Goal: Task Accomplishment & Management: Complete application form

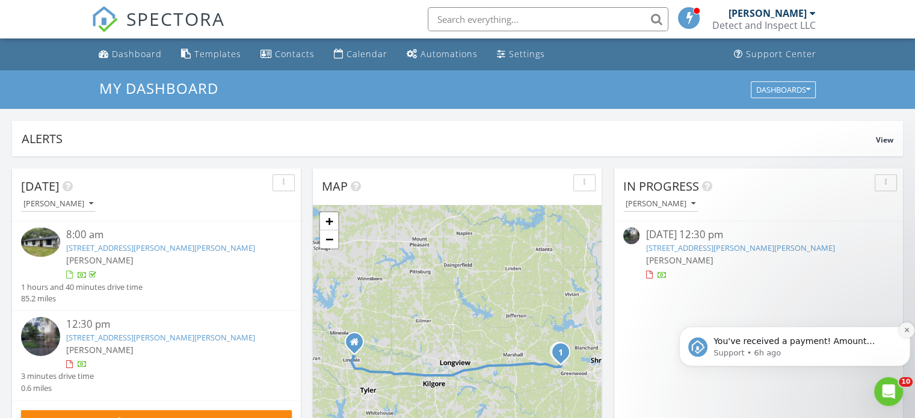
click at [906, 330] on icon "Dismiss notification" at bounding box center [907, 330] width 7 height 7
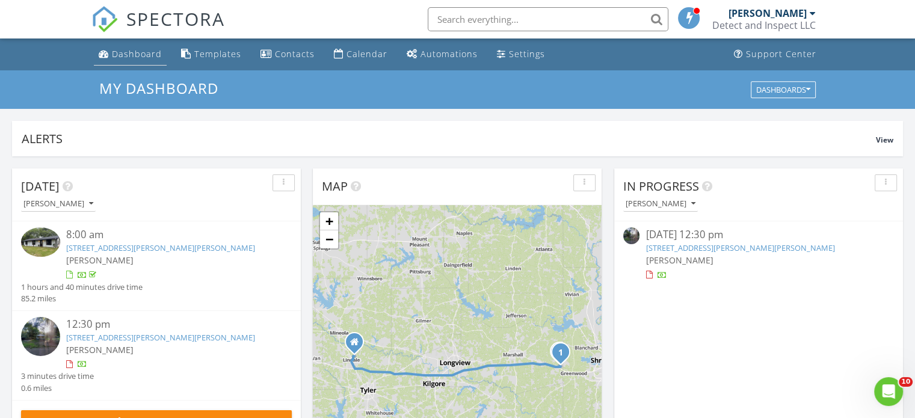
click at [134, 51] on div "Dashboard" at bounding box center [137, 53] width 50 height 11
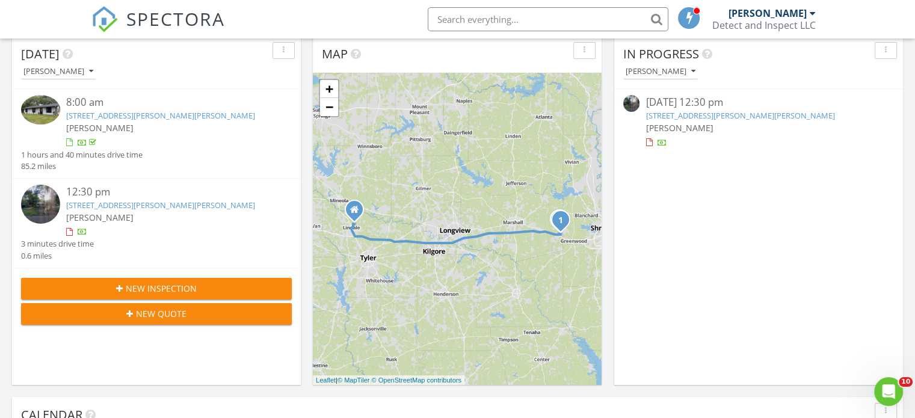
scroll to position [140, 0]
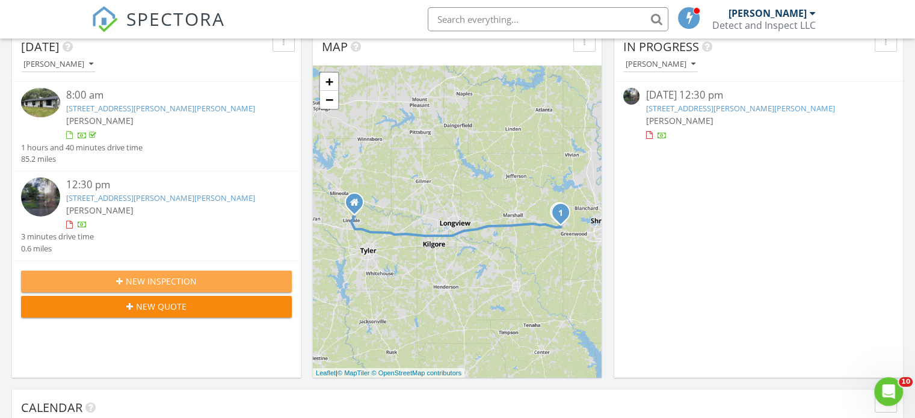
click at [202, 283] on div "New Inspection" at bounding box center [156, 281] width 251 height 13
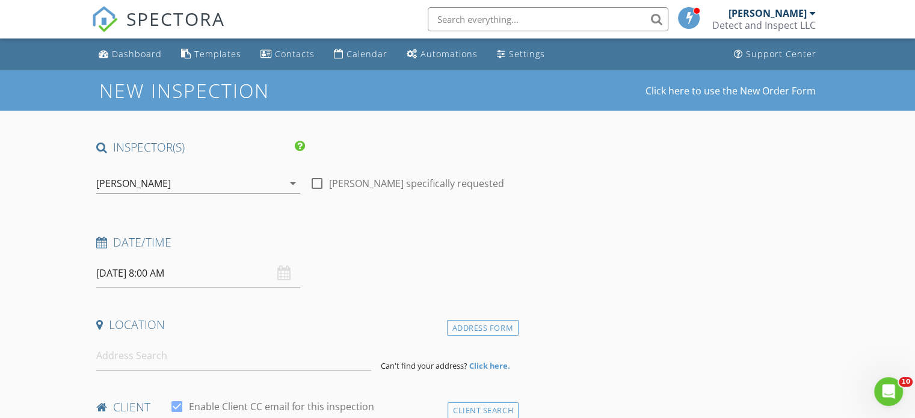
click at [97, 241] on icon at bounding box center [101, 242] width 11 height 11
click at [143, 271] on input "[DATE] 8:00 AM" at bounding box center [198, 273] width 204 height 29
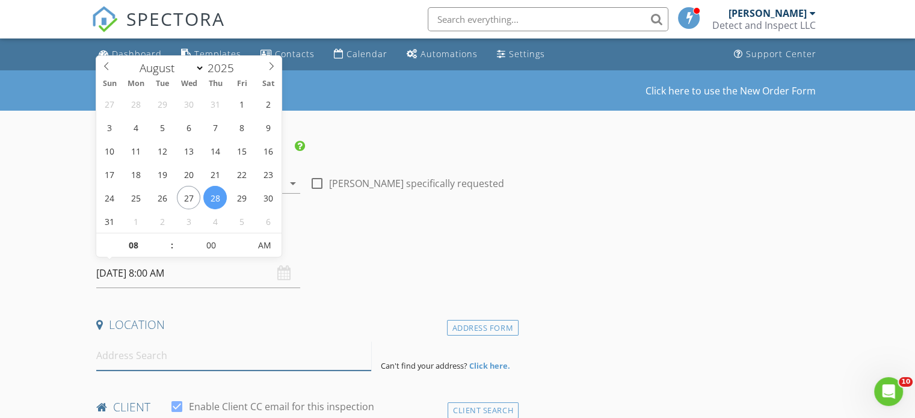
click at [238, 357] on input at bounding box center [233, 355] width 275 height 29
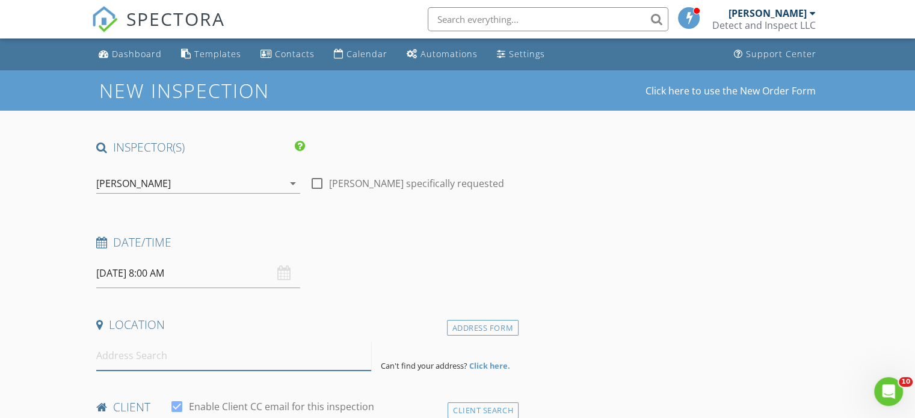
click at [131, 360] on input at bounding box center [233, 355] width 275 height 29
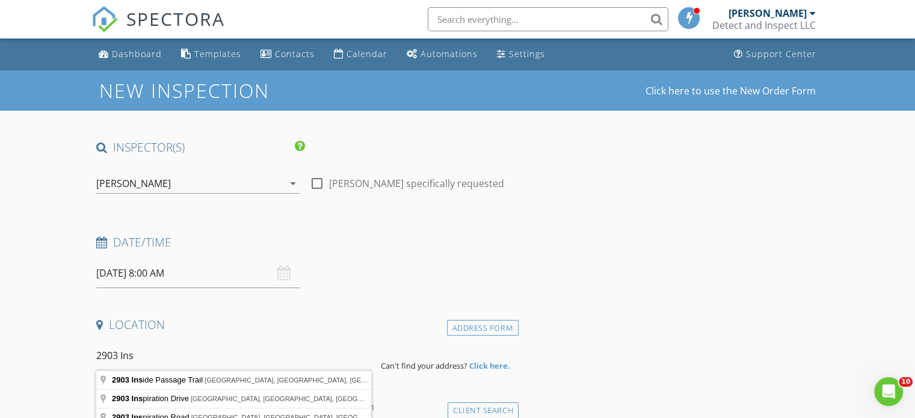
type input "2903 Inside Passage Trail, Longview, TX, USA"
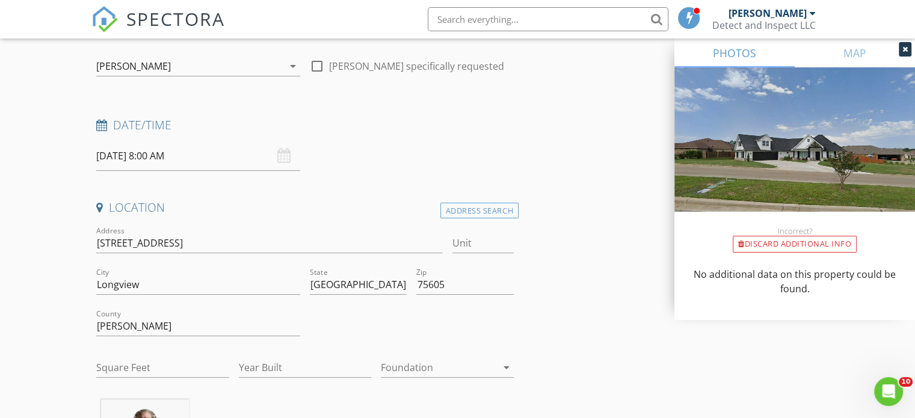
scroll to position [123, 0]
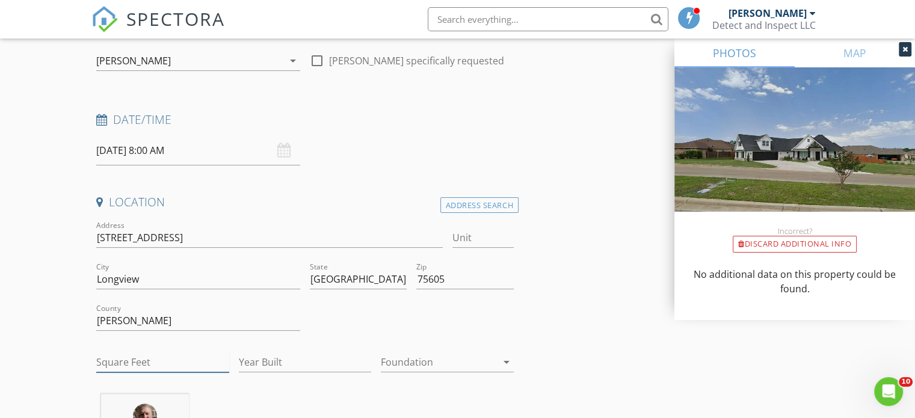
click at [97, 359] on input "Square Feet" at bounding box center [162, 363] width 133 height 20
type input "2200"
click at [267, 359] on input "Year Built" at bounding box center [305, 363] width 133 height 20
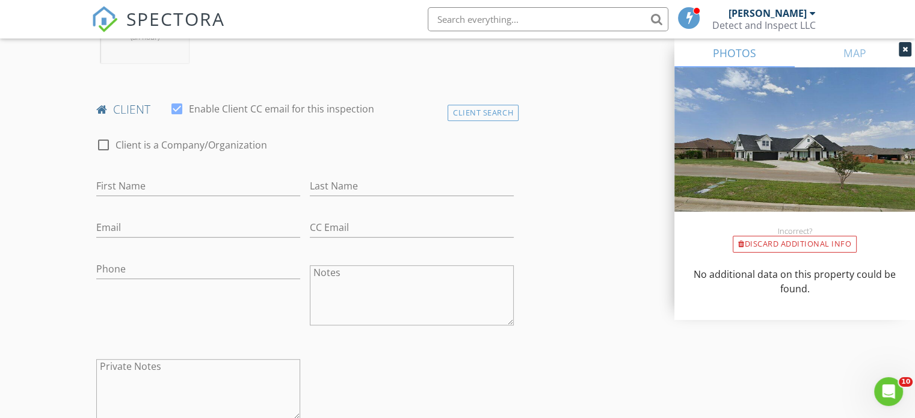
scroll to position [546, 0]
type input "2021"
click at [183, 180] on input "First Name" at bounding box center [198, 184] width 204 height 20
type input "Morgan"
type input "Chandler"
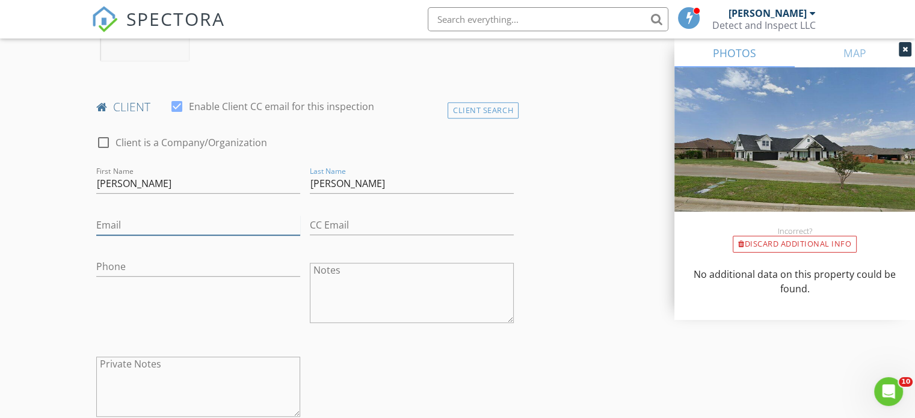
click at [135, 218] on input "Email" at bounding box center [198, 225] width 204 height 20
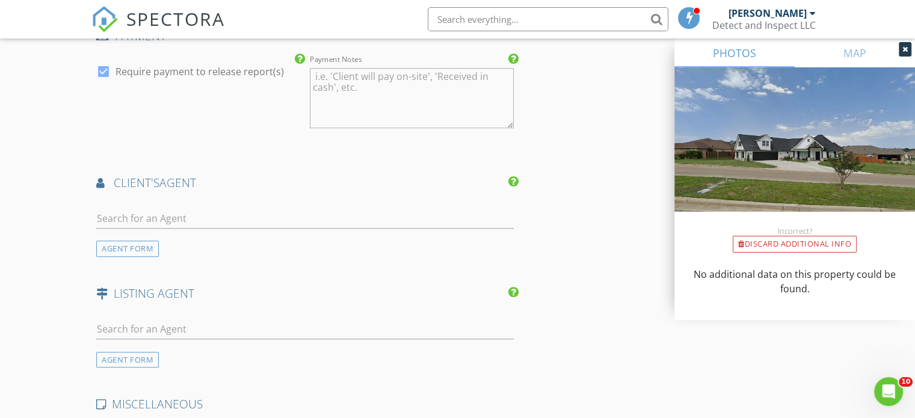
scroll to position [1334, 0]
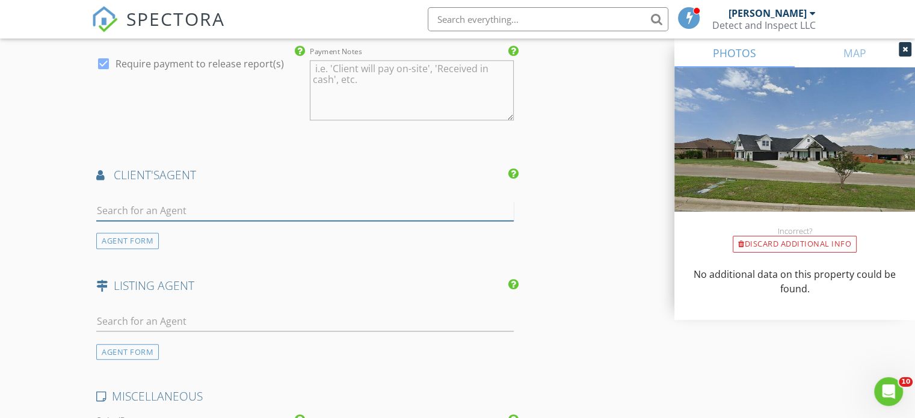
click at [140, 203] on input "text" at bounding box center [305, 211] width 418 height 20
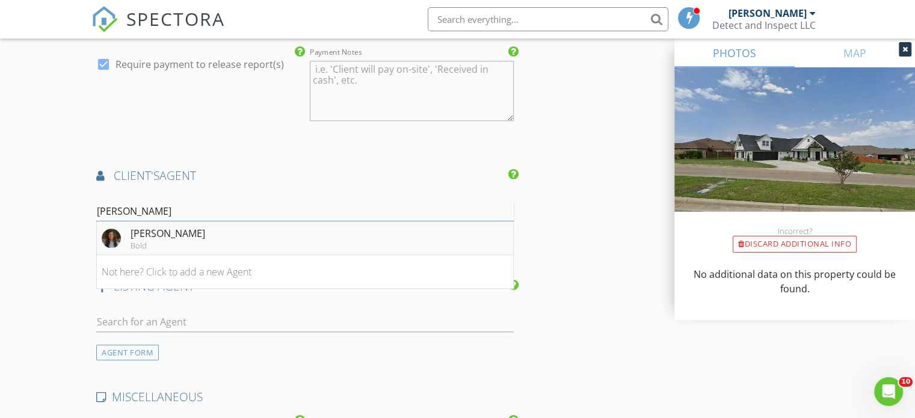
type input "[PERSON_NAME]"
click at [140, 234] on div "[PERSON_NAME]" at bounding box center [168, 233] width 75 height 14
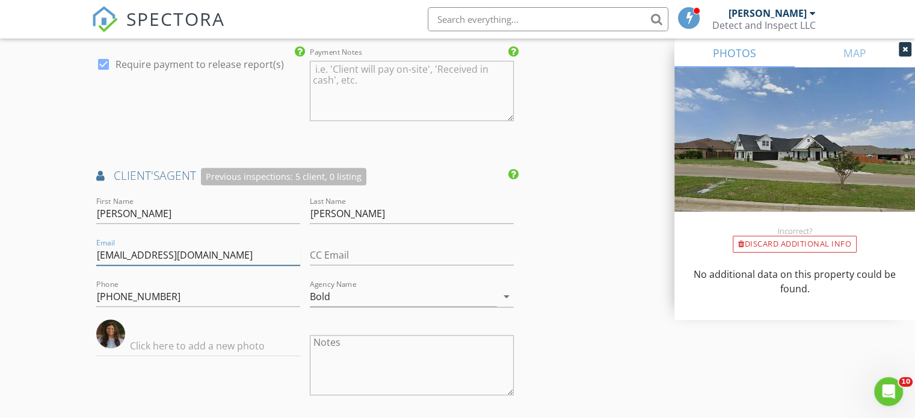
drag, startPoint x: 258, startPoint y: 250, endPoint x: 91, endPoint y: 236, distance: 167.2
click at [91, 236] on div "Email morganchandleragent@gmail.com" at bounding box center [198, 257] width 214 height 42
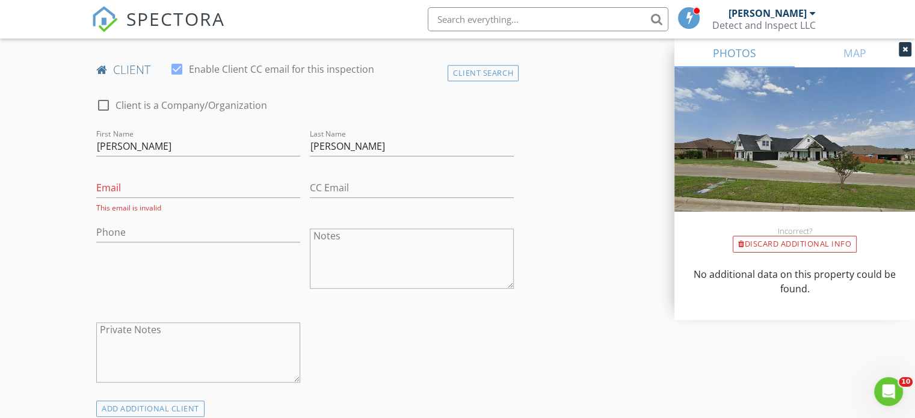
scroll to position [578, 0]
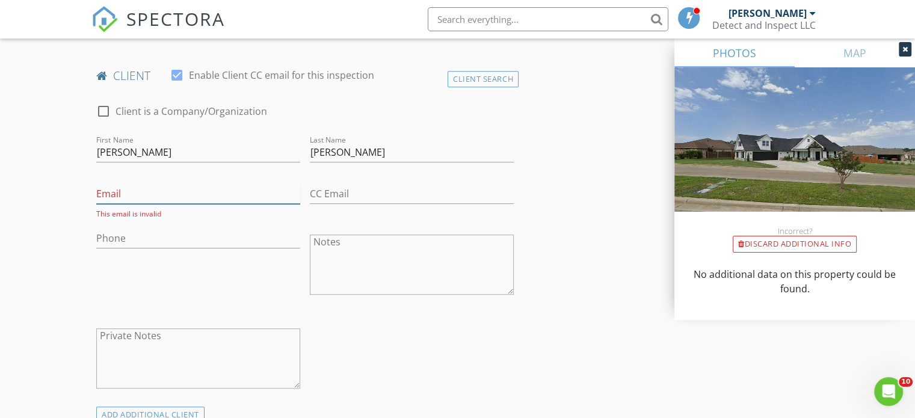
click at [191, 185] on input "Email" at bounding box center [198, 194] width 204 height 20
paste input "[EMAIL_ADDRESS][DOMAIN_NAME]"
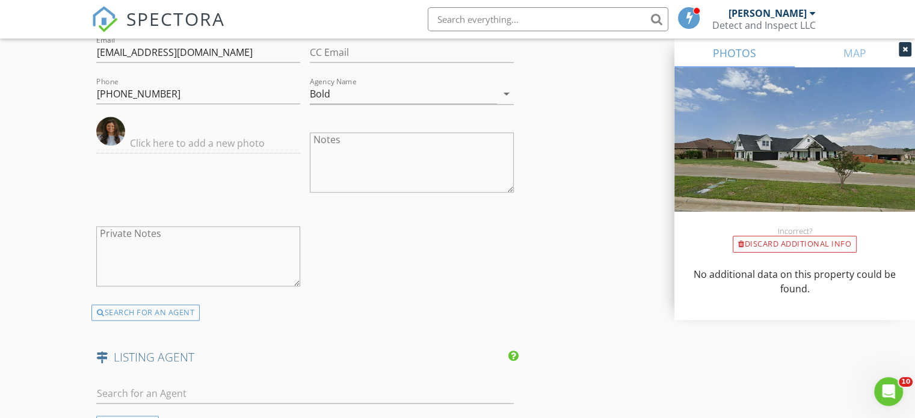
scroll to position [1557, 0]
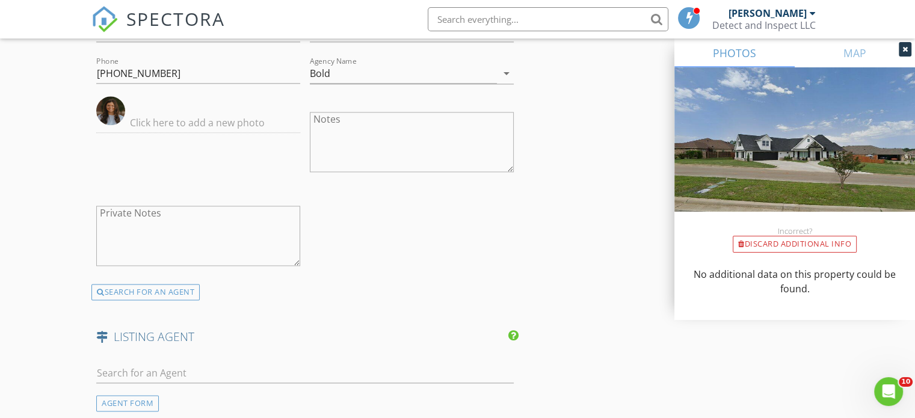
type input "[EMAIL_ADDRESS][DOMAIN_NAME]"
drag, startPoint x: 158, startPoint y: 72, endPoint x: 90, endPoint y: 72, distance: 67.4
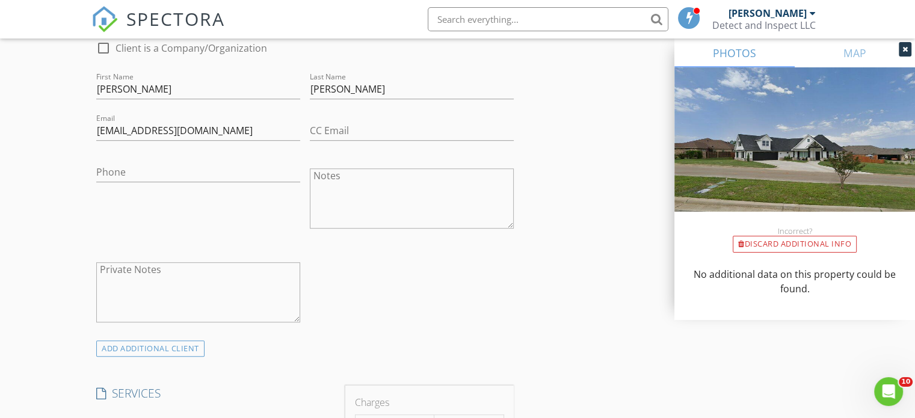
scroll to position [597, 0]
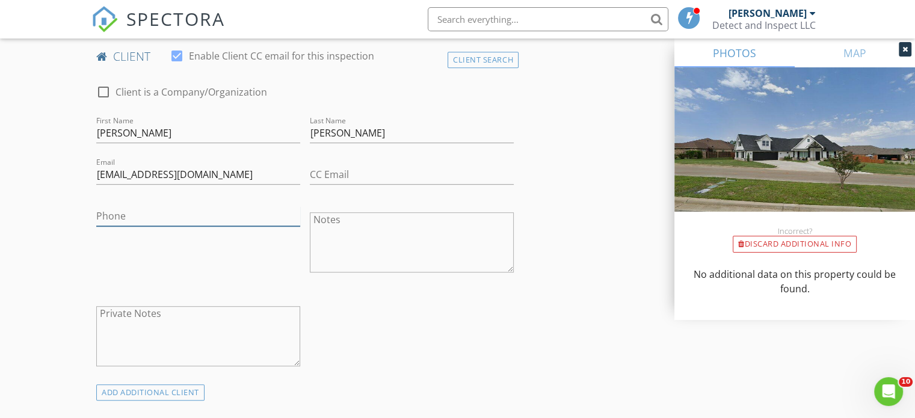
click at [169, 215] on input "Phone" at bounding box center [198, 216] width 204 height 20
paste input "[PHONE_NUMBER]"
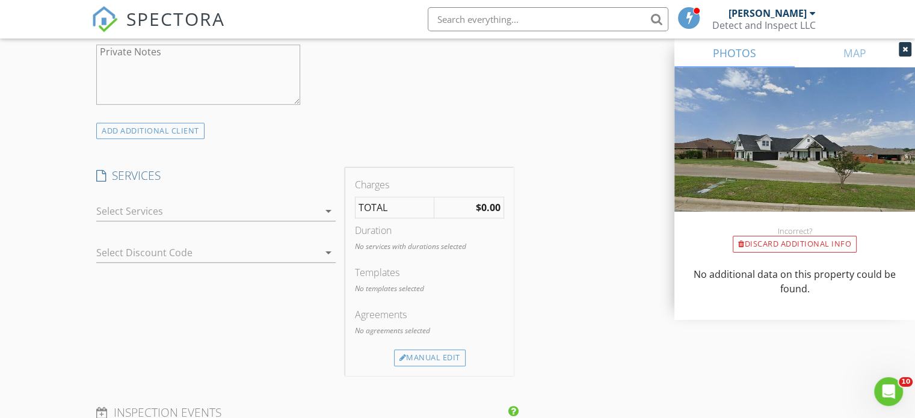
scroll to position [878, 0]
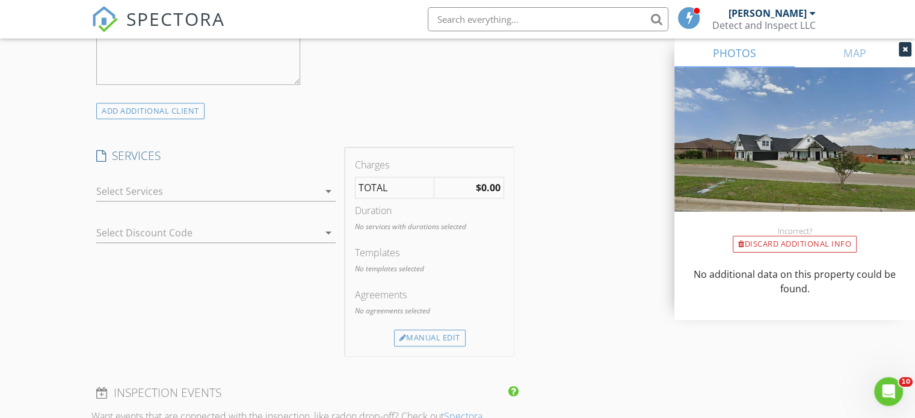
type input "[PHONE_NUMBER]"
click at [328, 190] on icon "arrow_drop_down" at bounding box center [328, 191] width 14 height 14
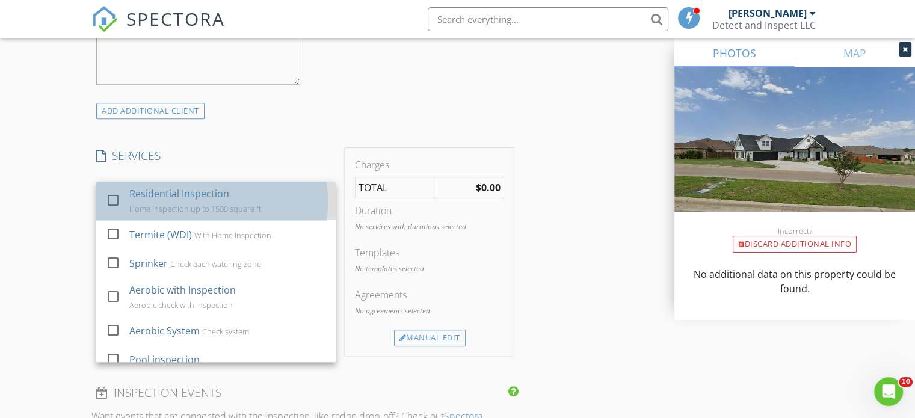
click at [310, 194] on div "Residential Inspection Home inspection up to 1500 square ft" at bounding box center [227, 201] width 197 height 39
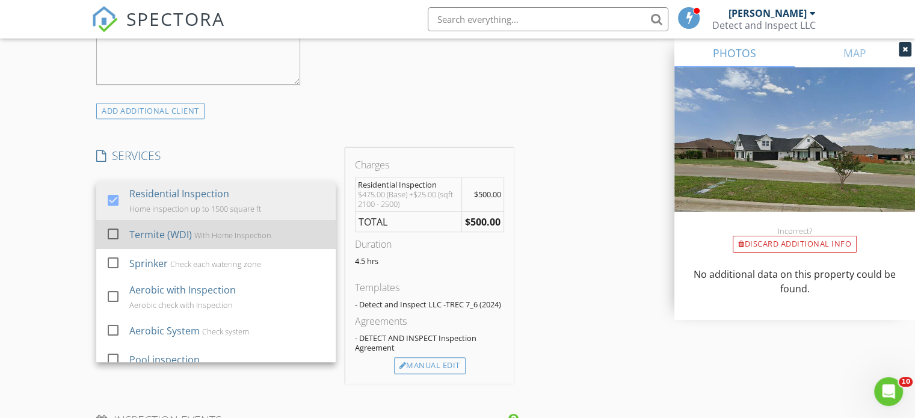
click at [289, 223] on div "Termite (WDI) With Home Inspection" at bounding box center [227, 235] width 197 height 24
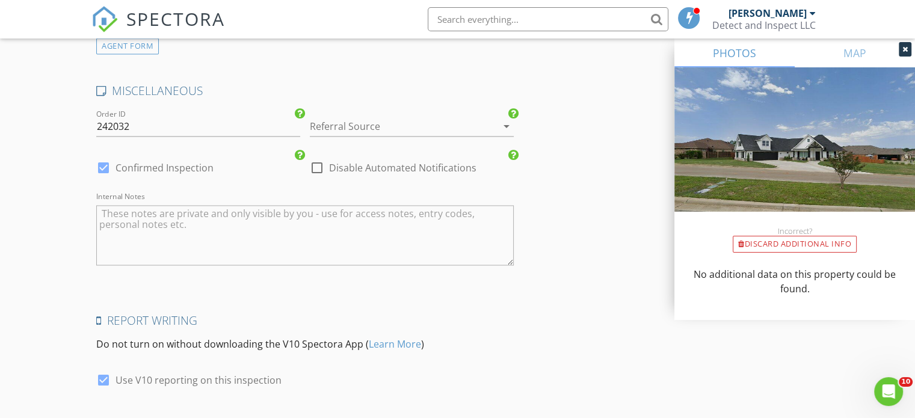
scroll to position [2074, 0]
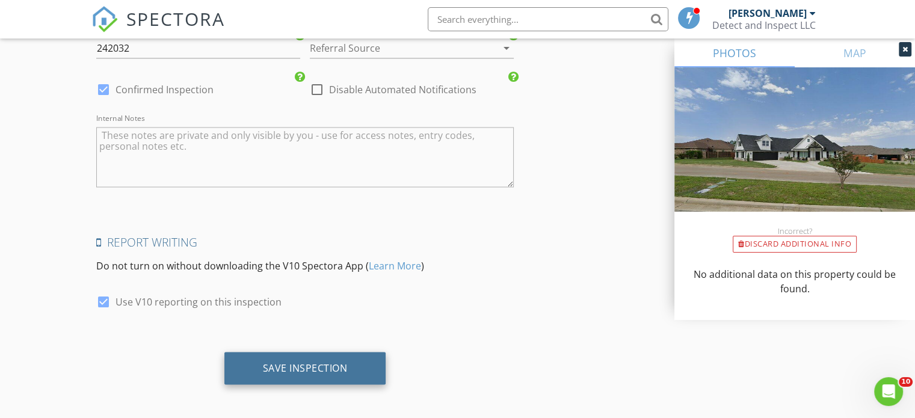
click at [348, 368] on div "Save Inspection" at bounding box center [305, 368] width 162 height 32
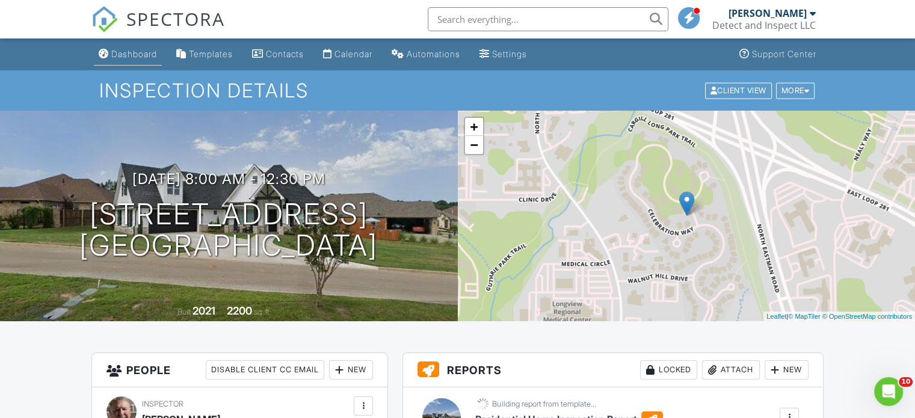
click at [128, 54] on div "Dashboard" at bounding box center [134, 54] width 46 height 10
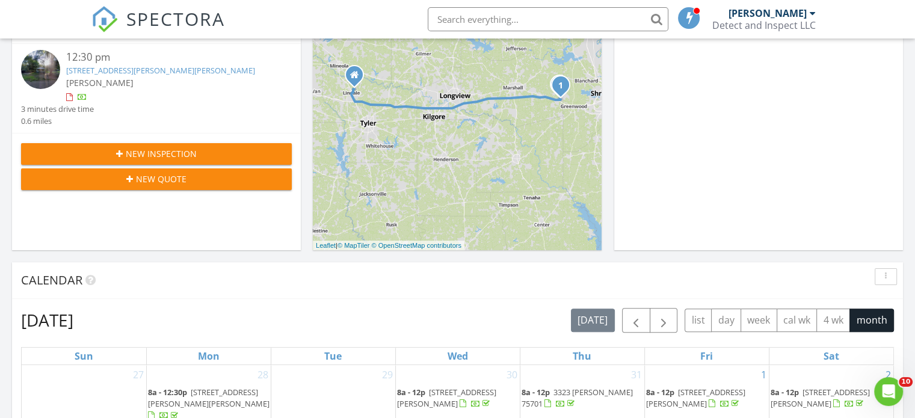
scroll to position [263, 0]
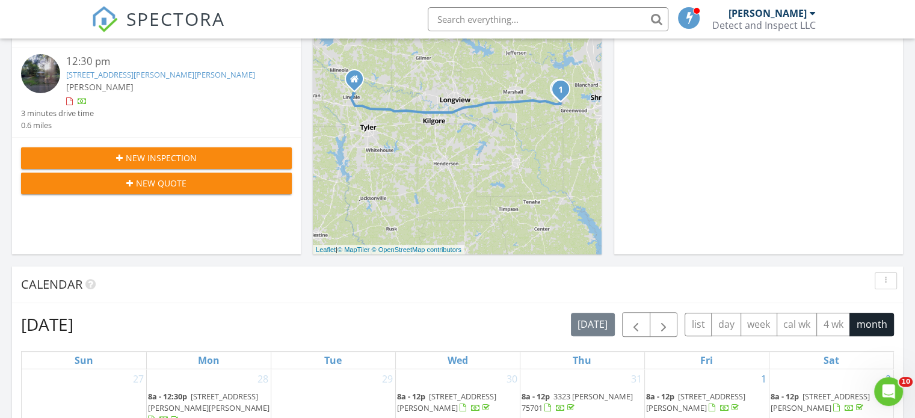
click at [241, 161] on div "New Inspection" at bounding box center [156, 158] width 251 height 13
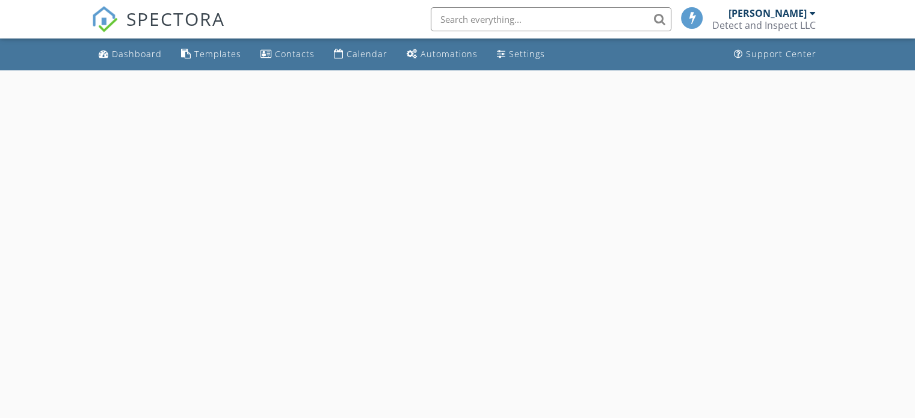
select select "7"
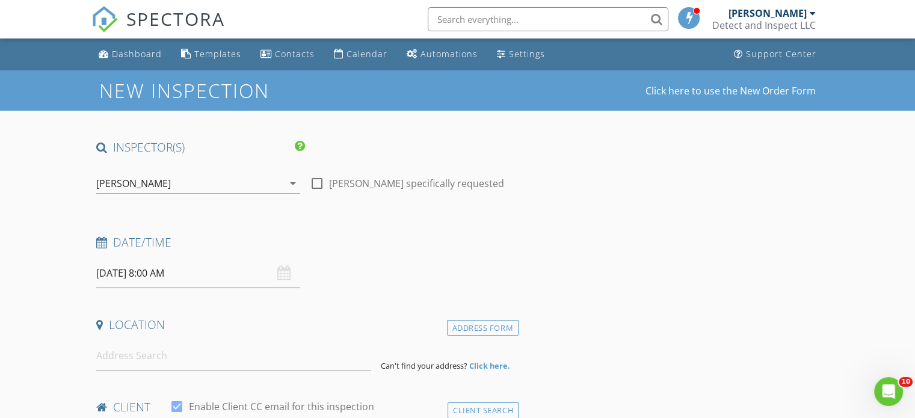
click at [142, 268] on input "[DATE] 8:00 AM" at bounding box center [198, 273] width 204 height 29
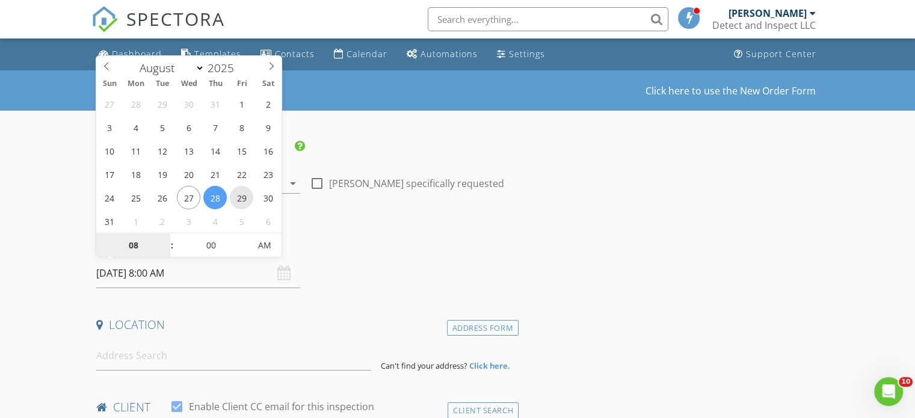
type input "[DATE] 8:00 AM"
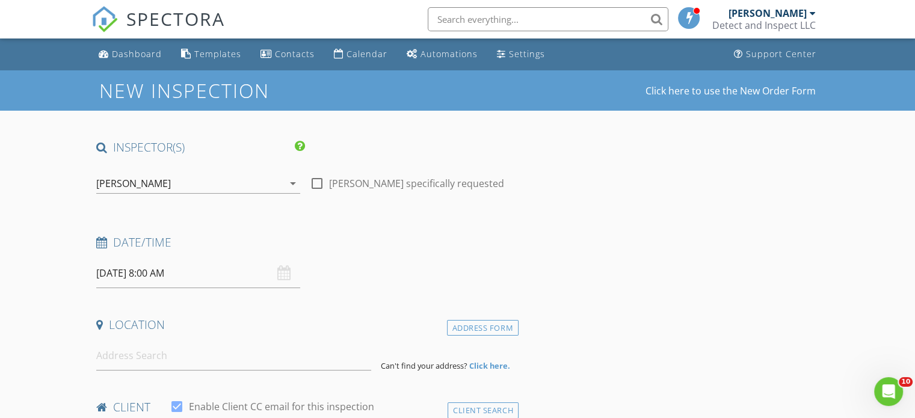
click at [243, 339] on div "Location" at bounding box center [304, 329] width 427 height 24
click at [217, 359] on input at bounding box center [233, 355] width 275 height 29
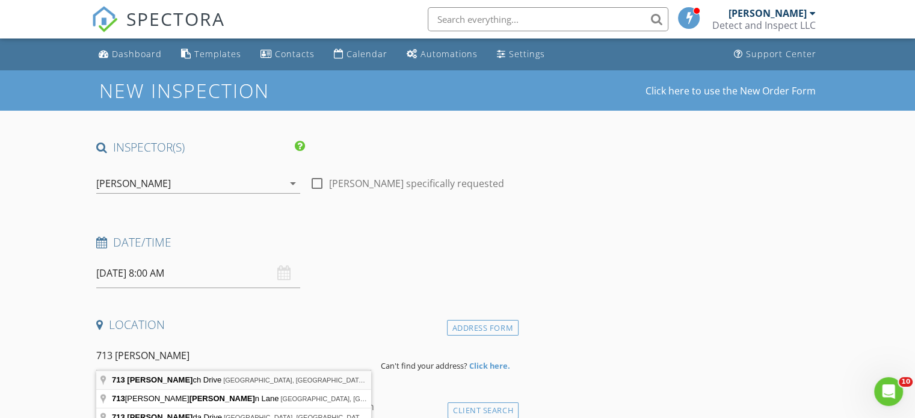
type input "713 Lynch Drive, Bullard, TX, USA"
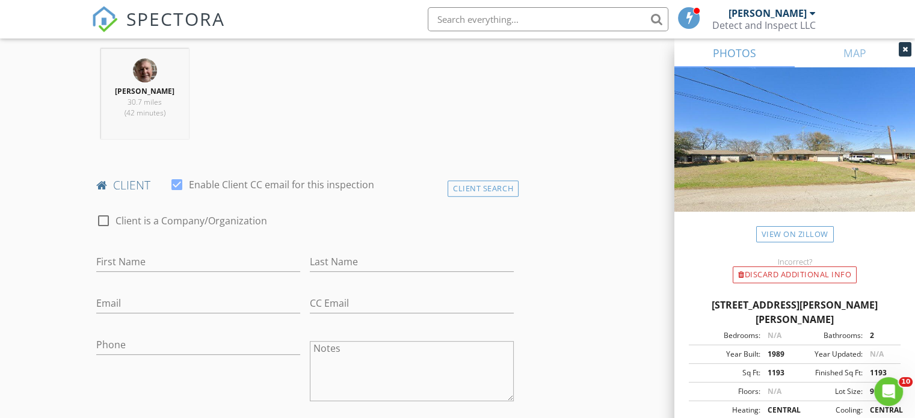
scroll to position [481, 0]
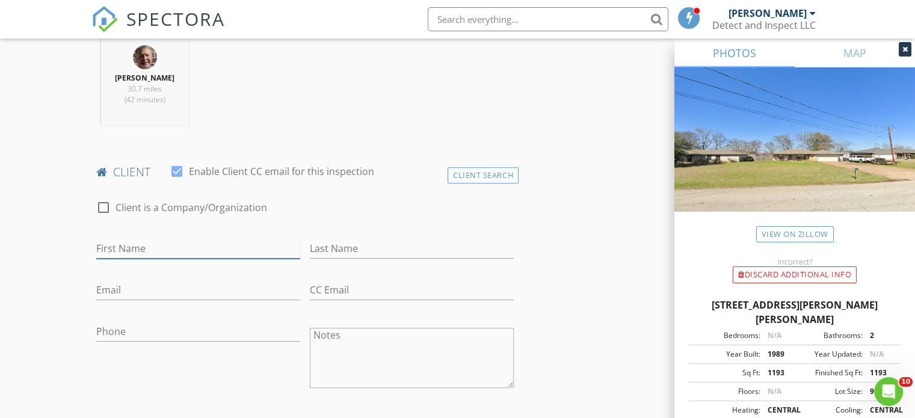
click at [167, 254] on input "First Name" at bounding box center [198, 249] width 204 height 20
type input "Leaslie"
type input "Q"
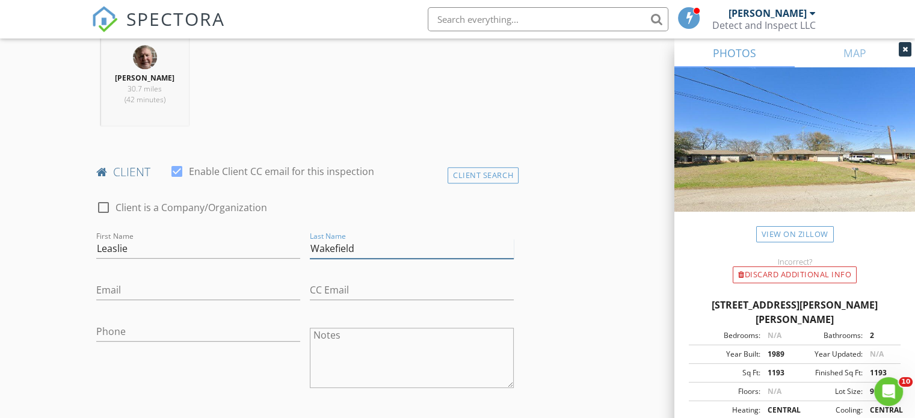
type input "Wakefield"
click at [152, 290] on input "Email" at bounding box center [198, 290] width 204 height 20
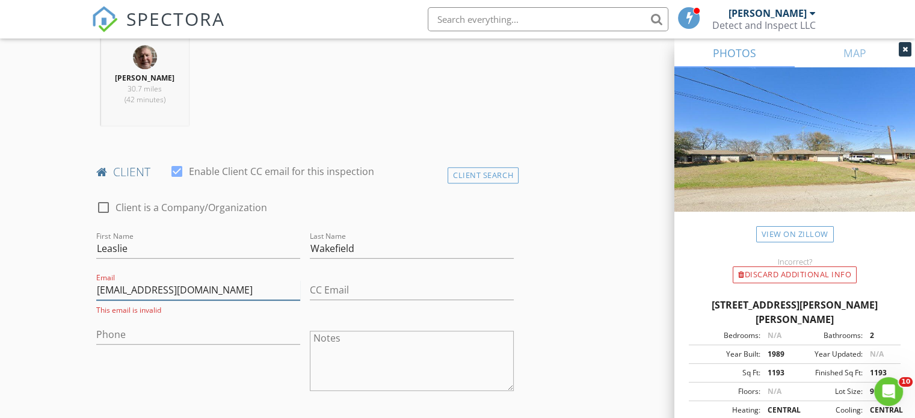
drag, startPoint x: 103, startPoint y: 292, endPoint x: 97, endPoint y: 292, distance: 6.0
click at [97, 292] on input "Lwakefield@dqtyler.com" at bounding box center [198, 290] width 204 height 20
click at [235, 287] on input "lwakefield@dqtyler.com" at bounding box center [198, 290] width 204 height 20
type input "lwakefield@dqtyler.com"
click at [333, 286] on input "CC Email" at bounding box center [412, 290] width 204 height 20
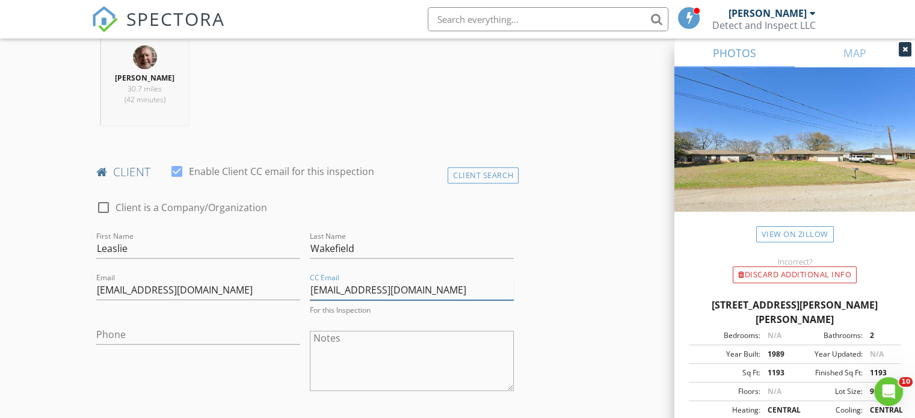
type input "Colbywray3636@gmail.com"
click at [178, 333] on input "Phone" at bounding box center [198, 335] width 204 height 20
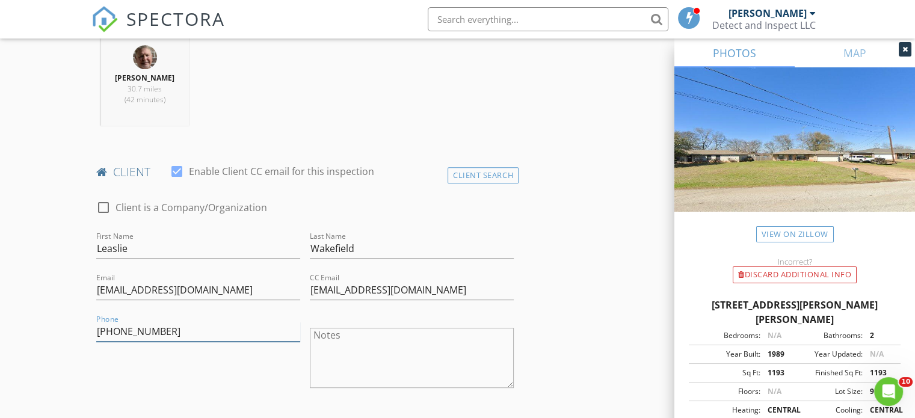
type input "903-780-0736"
click at [503, 328] on textarea "Notes" at bounding box center [412, 358] width 204 height 60
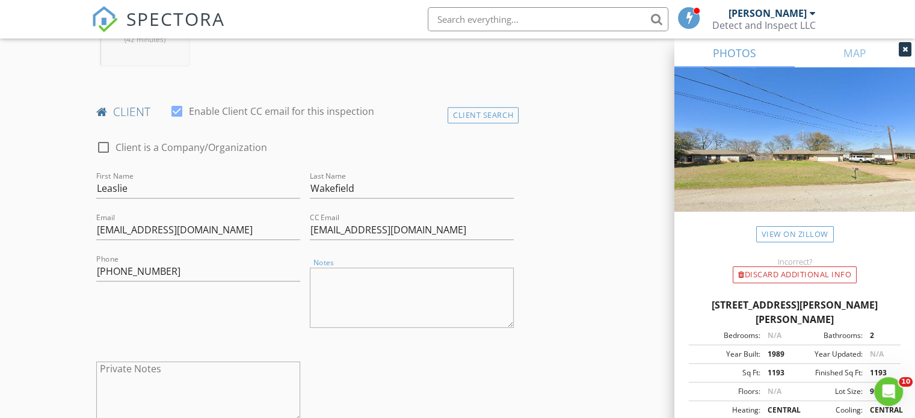
scroll to position [546, 0]
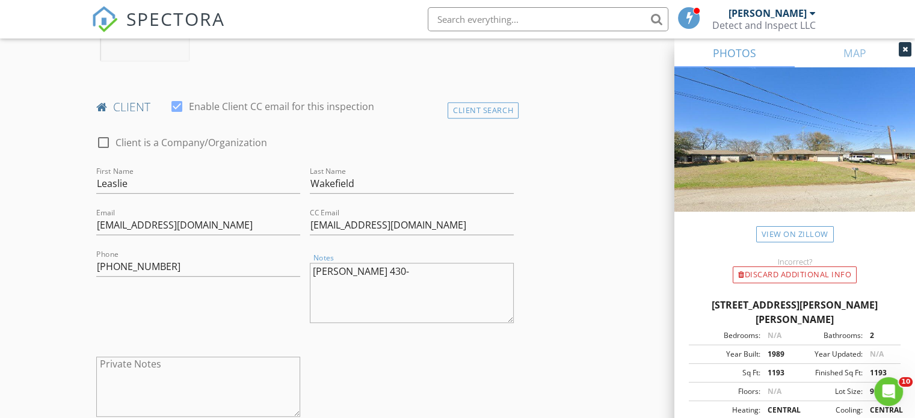
click at [398, 268] on textarea "Colby Wray 430-" at bounding box center [412, 293] width 204 height 60
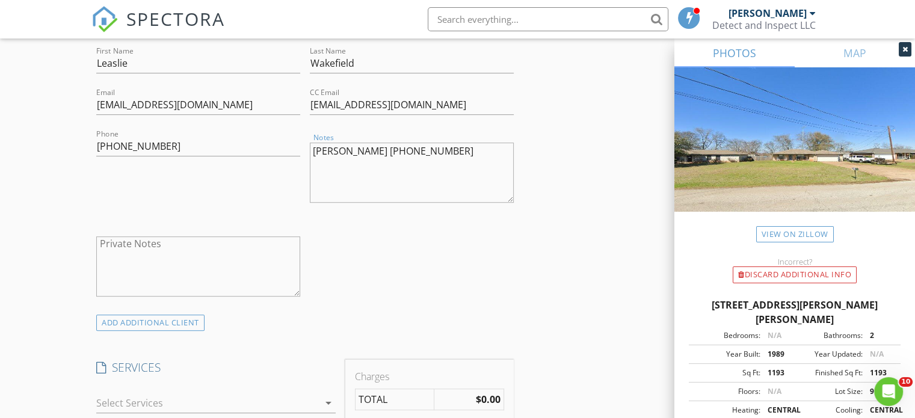
scroll to position [688, 0]
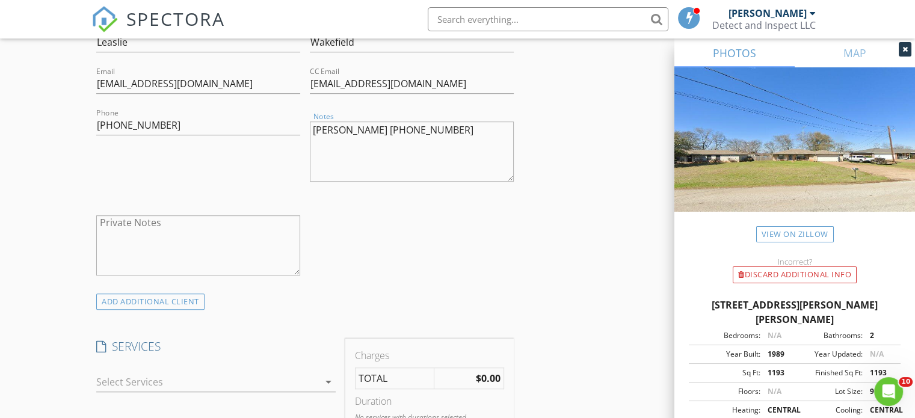
type textarea "Colby Wray 430-235-3848"
click at [329, 383] on icon "arrow_drop_down" at bounding box center [328, 382] width 14 height 14
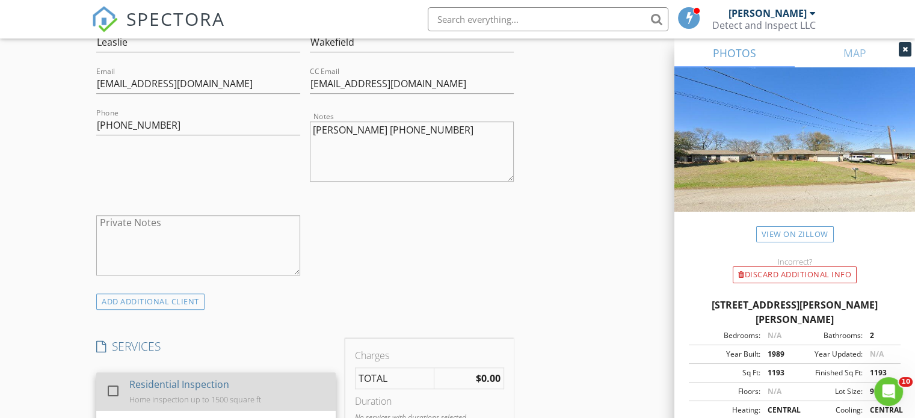
click at [286, 380] on div "Residential Inspection Home inspection up to 1500 square ft" at bounding box center [227, 391] width 197 height 39
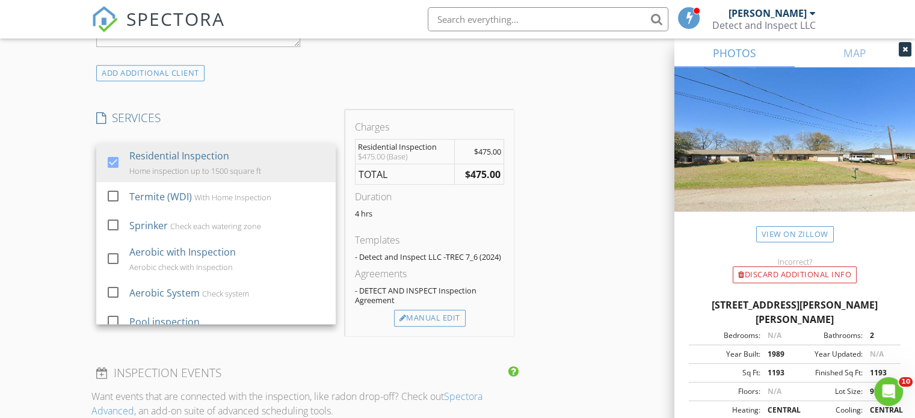
scroll to position [922, 0]
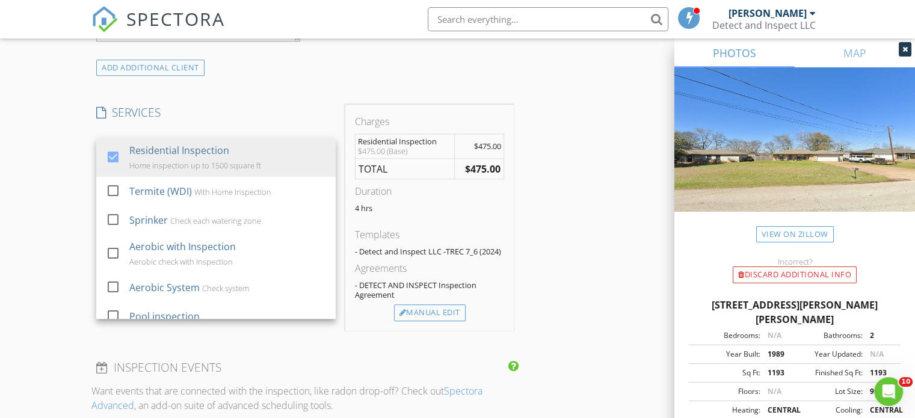
click at [330, 346] on div "INSPECTOR(S) check_box Tim Hastings PRIMARY Tim Hastings arrow_drop_down check_…" at bounding box center [304, 178] width 427 height 1920
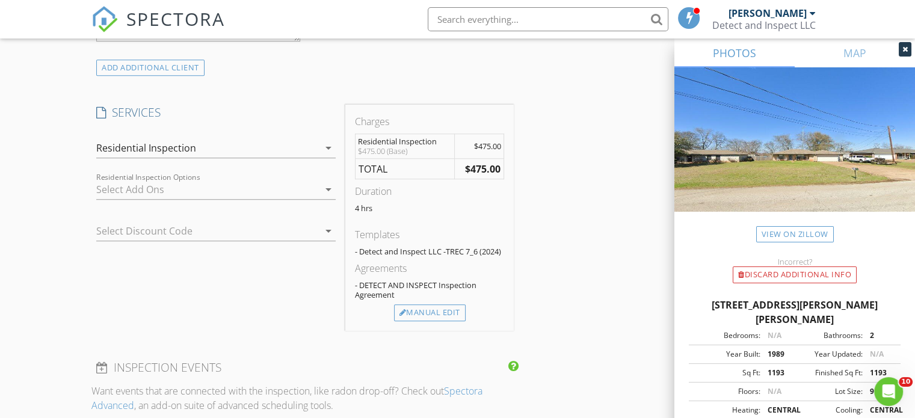
click at [330, 234] on icon "arrow_drop_down" at bounding box center [328, 231] width 14 height 14
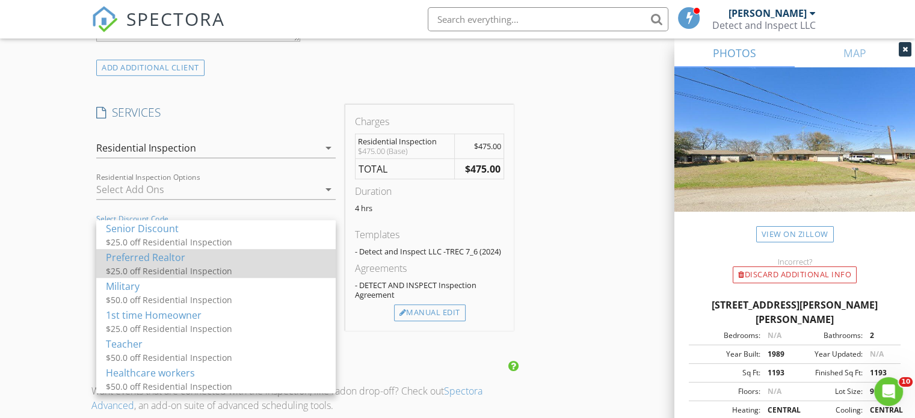
click at [318, 262] on div "Preferred Realtor" at bounding box center [216, 257] width 220 height 14
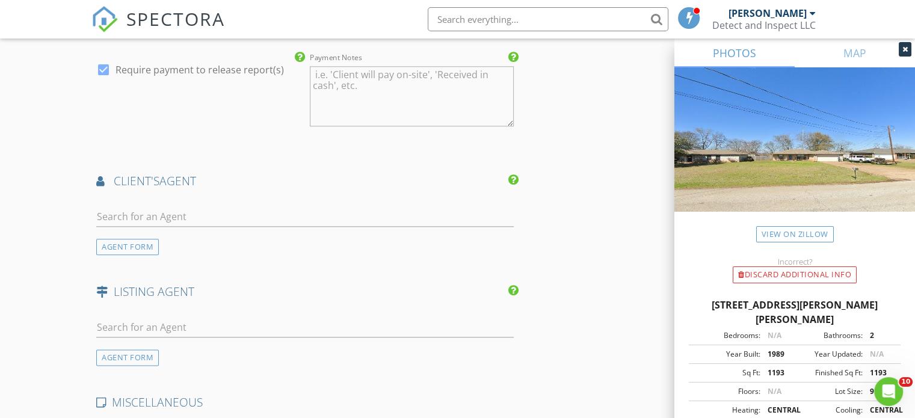
scroll to position [1372, 0]
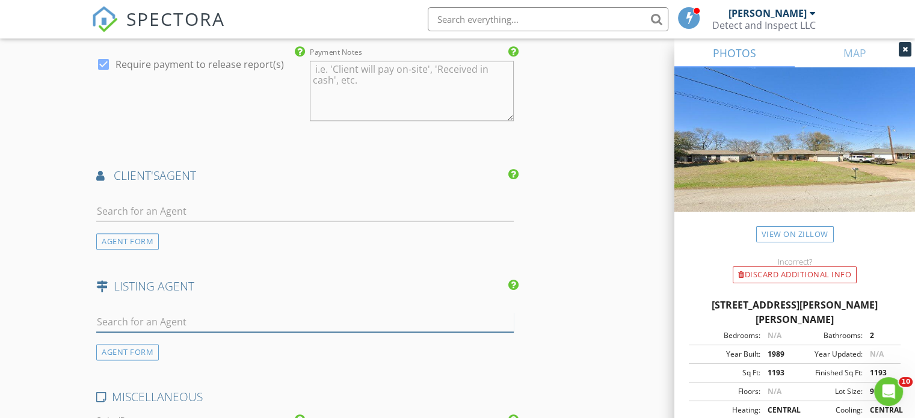
click at [179, 315] on input "text" at bounding box center [305, 322] width 418 height 20
type input "Tanya"
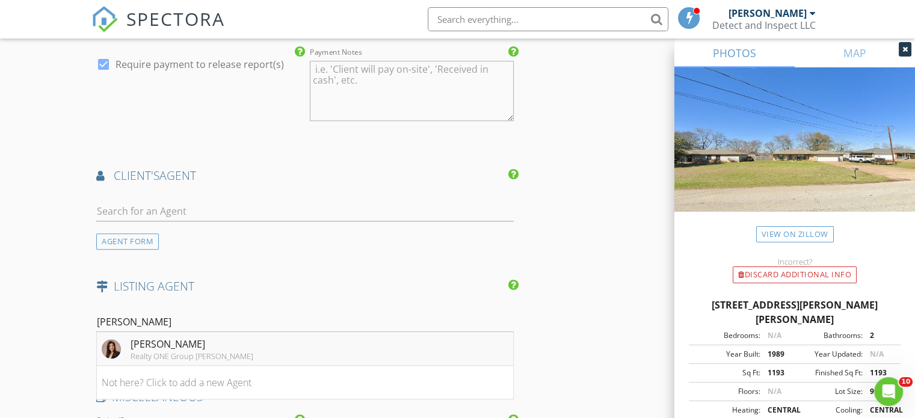
click at [162, 339] on div "Tanya Williams" at bounding box center [192, 344] width 123 height 14
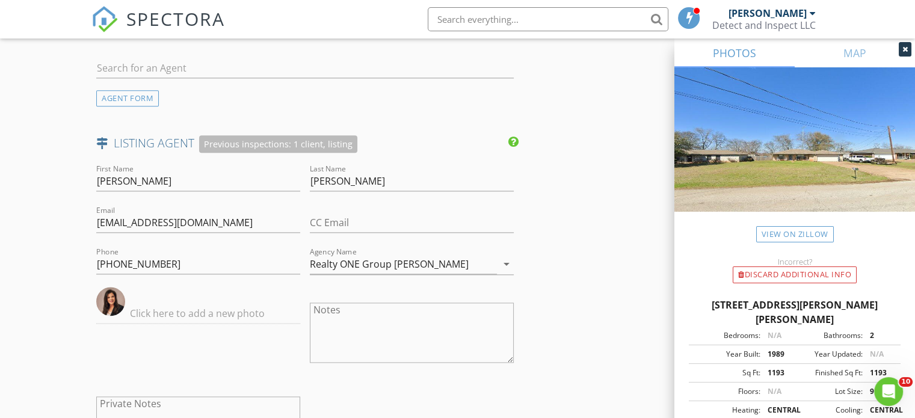
scroll to position [1535, 0]
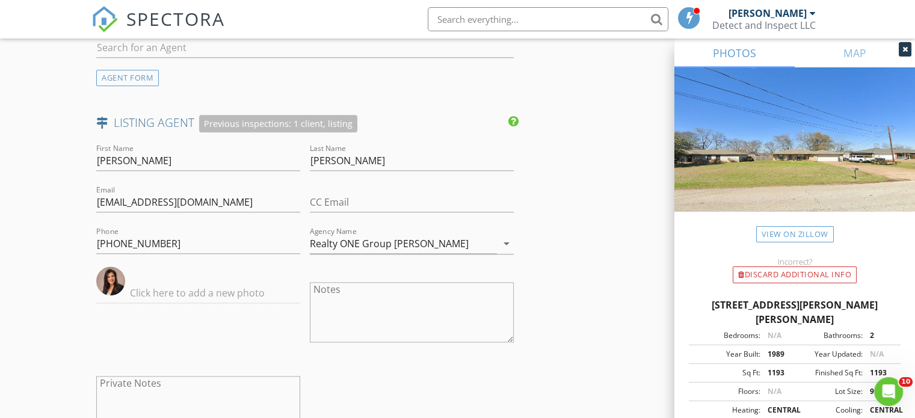
click at [102, 279] on img at bounding box center [110, 281] width 29 height 29
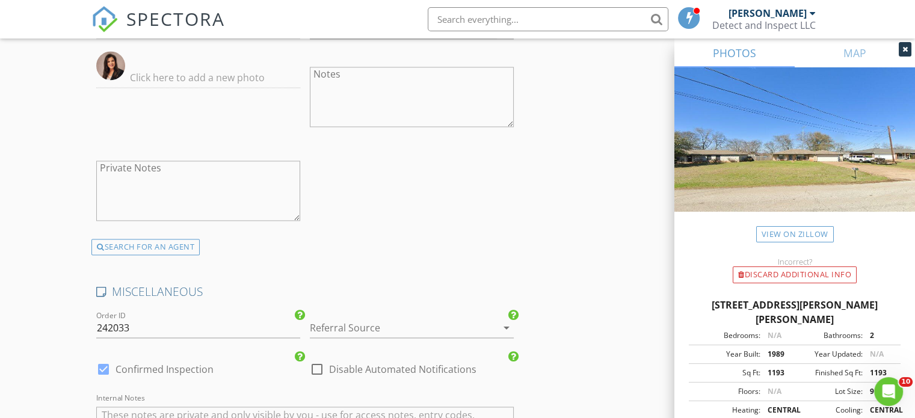
scroll to position [1742, 0]
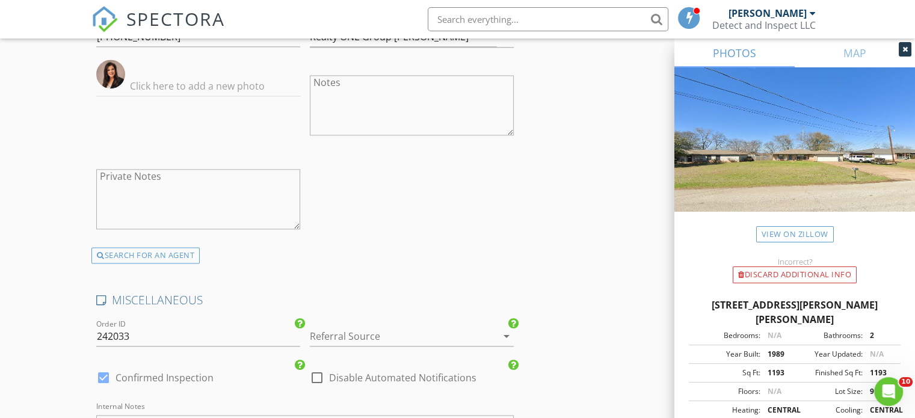
click at [499, 329] on icon "arrow_drop_down" at bounding box center [506, 336] width 14 height 14
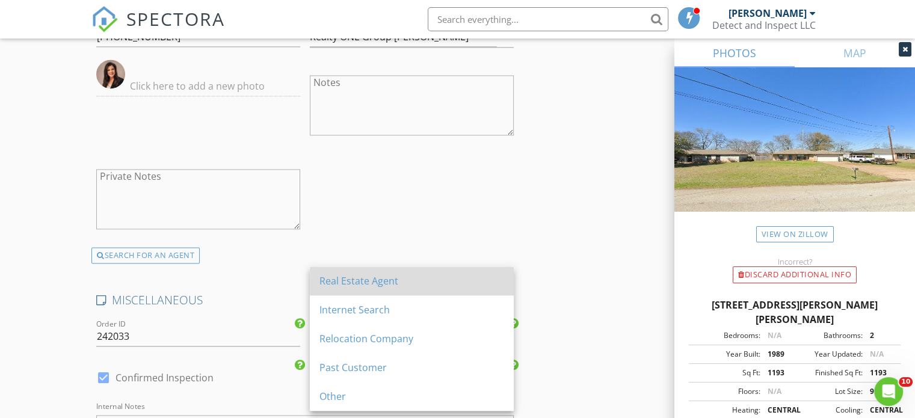
click at [478, 283] on div "Real Estate Agent" at bounding box center [411, 281] width 185 height 14
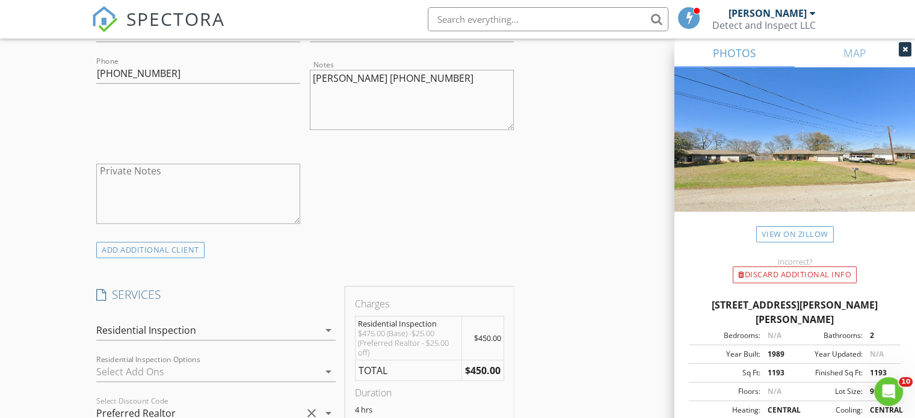
scroll to position [719, 0]
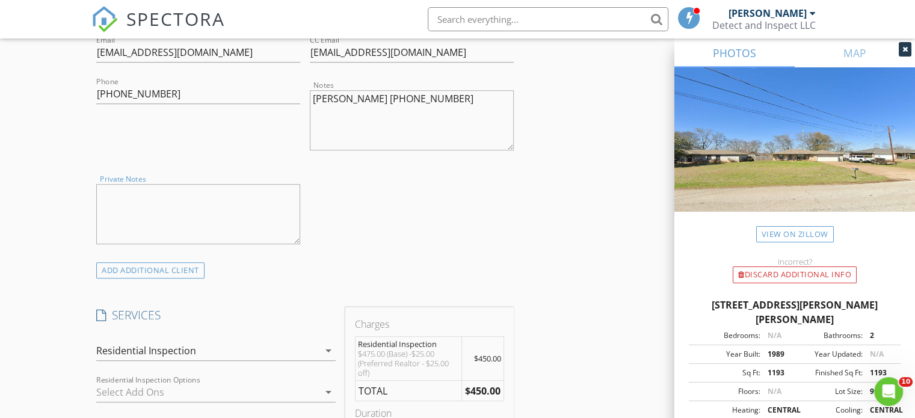
click at [201, 206] on textarea "Private Notes" at bounding box center [198, 214] width 204 height 60
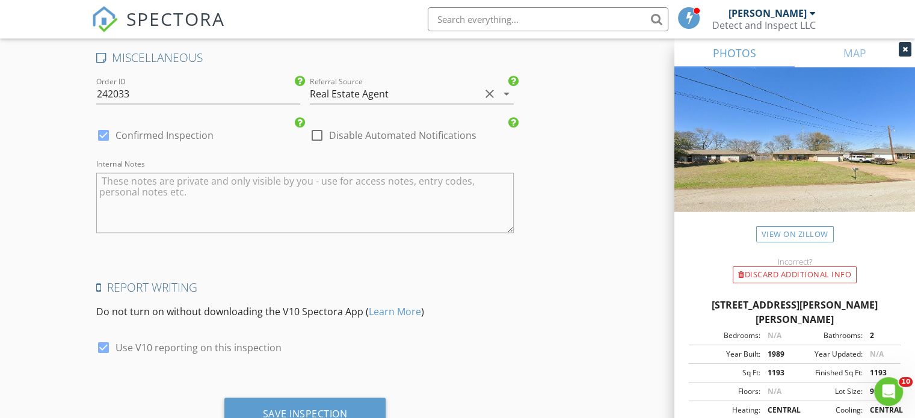
scroll to position [2030, 0]
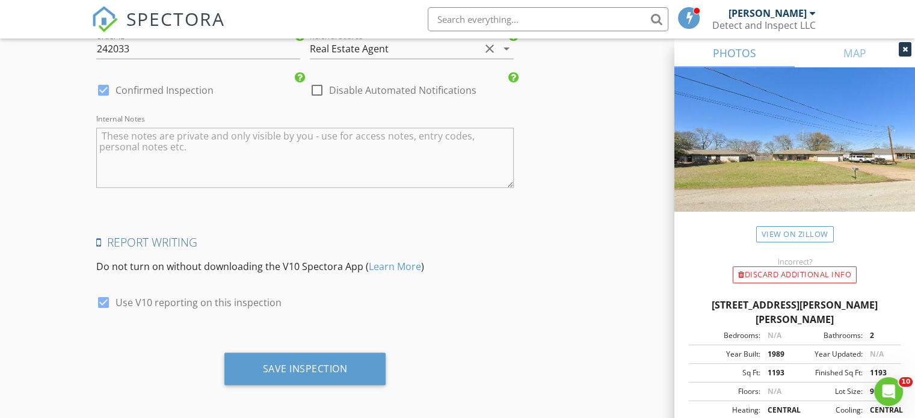
type textarea "Supra Front Door Payment of $225 on the day of and $225 on Sept. 5th"
click at [273, 143] on textarea "Internal Notes" at bounding box center [305, 158] width 418 height 60
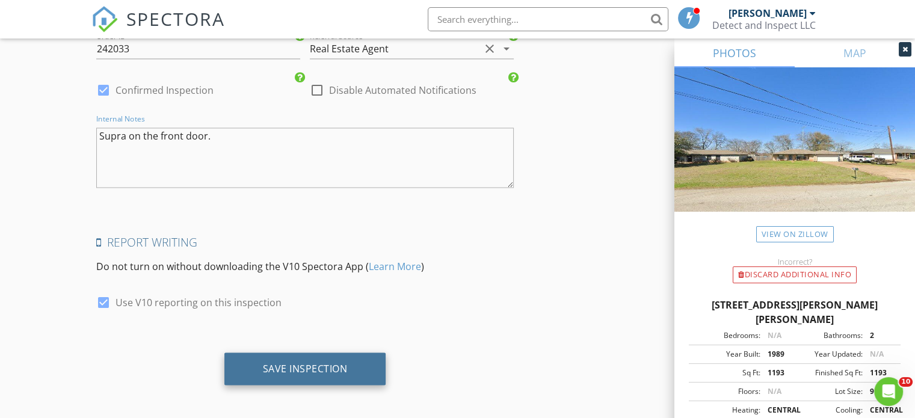
type textarea "Supra on the front door."
click at [308, 365] on div "Save Inspection" at bounding box center [305, 368] width 85 height 12
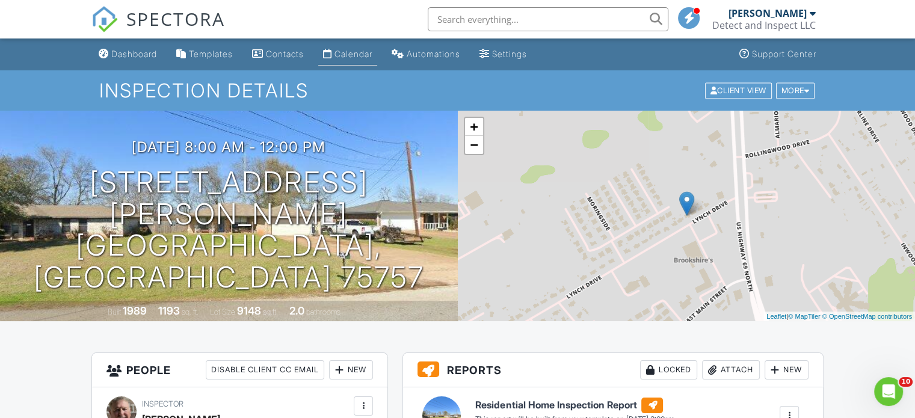
click at [363, 52] on div "Calendar" at bounding box center [354, 54] width 38 height 10
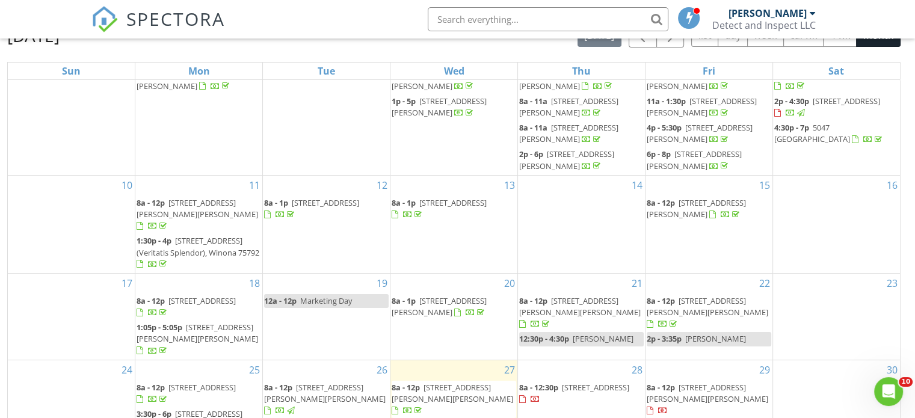
scroll to position [160, 0]
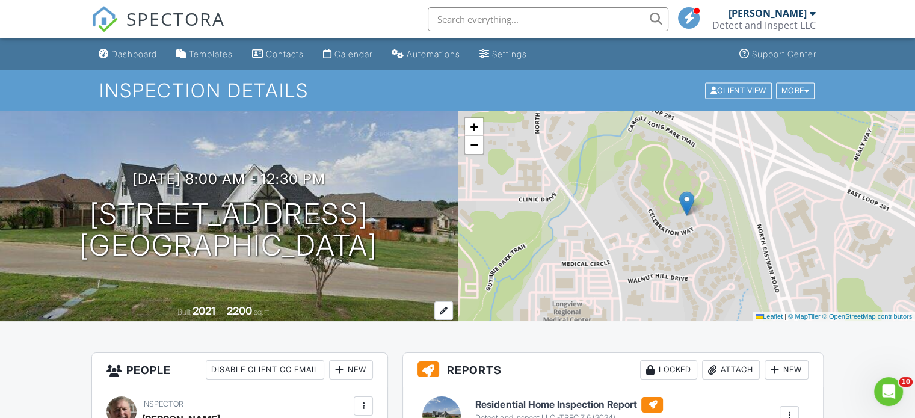
click at [41, 319] on div "Built 2021 2200 sq. ft." at bounding box center [229, 311] width 458 height 21
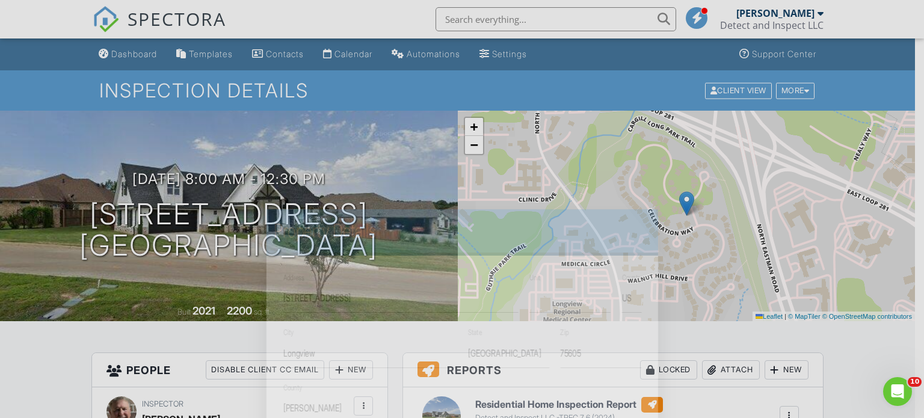
click at [41, 331] on div at bounding box center [462, 201] width 924 height 523
